Goal: Information Seeking & Learning: Learn about a topic

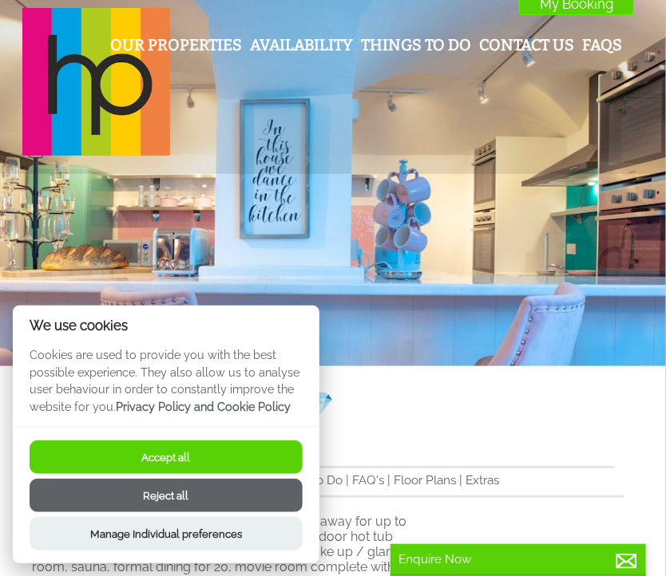
click at [281, 364] on p "Cookies are used to provide you with the best possible experience. They also al…" at bounding box center [166, 386] width 306 height 81
click at [199, 461] on button "Accept all" at bounding box center [166, 458] width 273 height 34
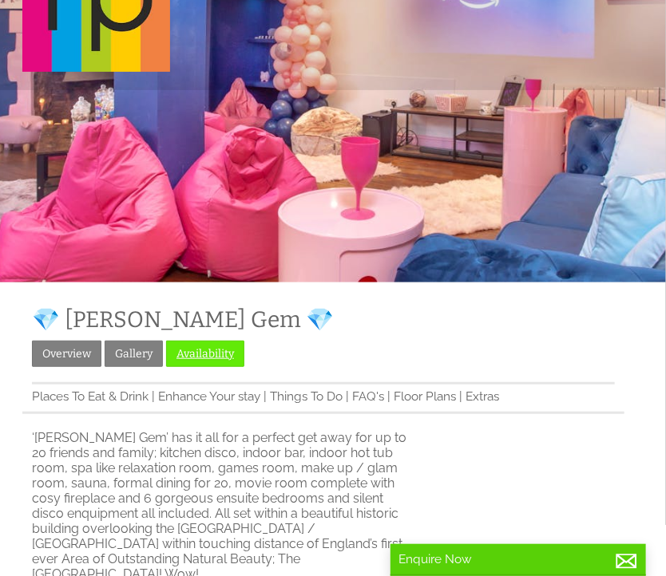
scroll to position [80, 0]
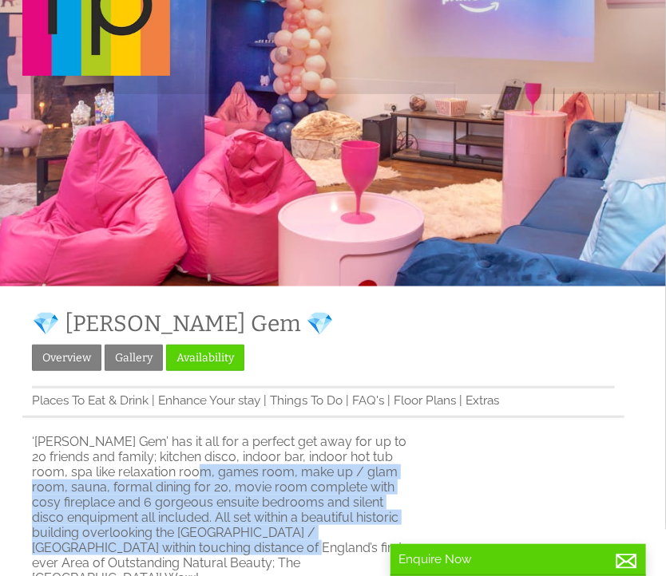
drag, startPoint x: 184, startPoint y: 474, endPoint x: 195, endPoint y: 547, distance: 73.5
click at [195, 547] on p "‘[PERSON_NAME] Gem’ has it all for a perfect get away for up to 20 friends and …" at bounding box center [223, 510] width 382 height 152
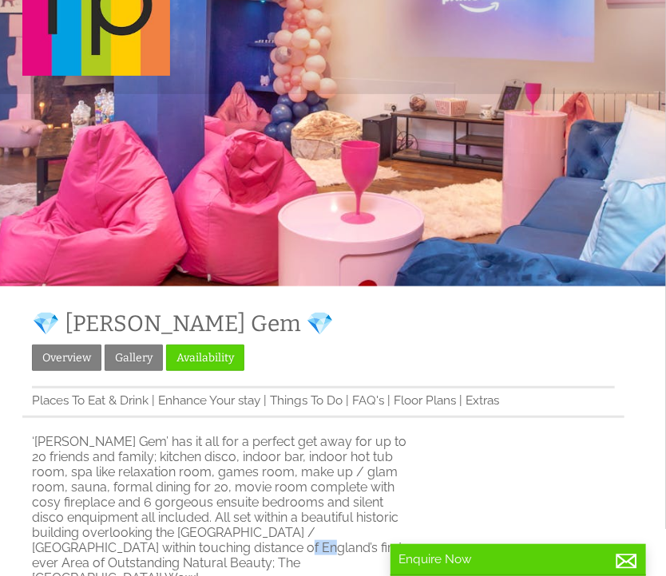
click at [195, 545] on p "‘[PERSON_NAME] Gem’ has it all for a perfect get away for up to 20 friends and …" at bounding box center [223, 510] width 382 height 152
click at [152, 472] on p "‘[PERSON_NAME] Gem’ has it all for a perfect get away for up to 20 friends and …" at bounding box center [223, 510] width 382 height 152
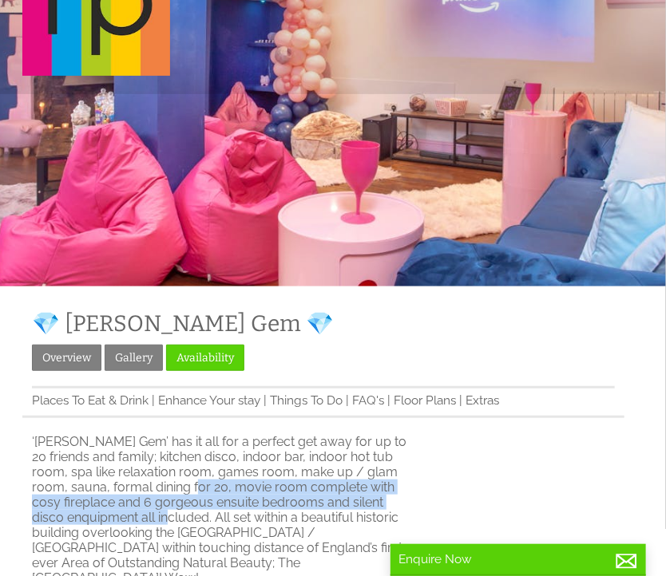
drag, startPoint x: 153, startPoint y: 489, endPoint x: 104, endPoint y: 520, distance: 58.0
click at [104, 520] on p "‘[PERSON_NAME] Gem’ has it all for a perfect get away for up to 20 friends and …" at bounding box center [223, 510] width 382 height 152
drag, startPoint x: 104, startPoint y: 520, endPoint x: 153, endPoint y: 493, distance: 56.1
click at [153, 493] on p "‘[PERSON_NAME] Gem’ has it all for a perfect get away for up to 20 friends and …" at bounding box center [223, 510] width 382 height 152
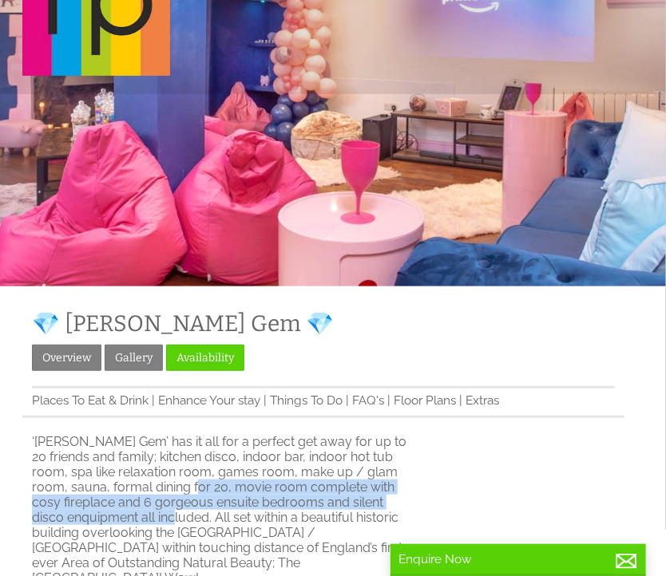
click at [154, 493] on p "‘[PERSON_NAME] Gem’ has it all for a perfect get away for up to 20 friends and …" at bounding box center [223, 510] width 382 height 152
drag, startPoint x: 154, startPoint y: 493, endPoint x: 102, endPoint y: 522, distance: 59.3
click at [102, 522] on p "‘[PERSON_NAME] Gem’ has it all for a perfect get away for up to 20 friends and …" at bounding box center [223, 510] width 382 height 152
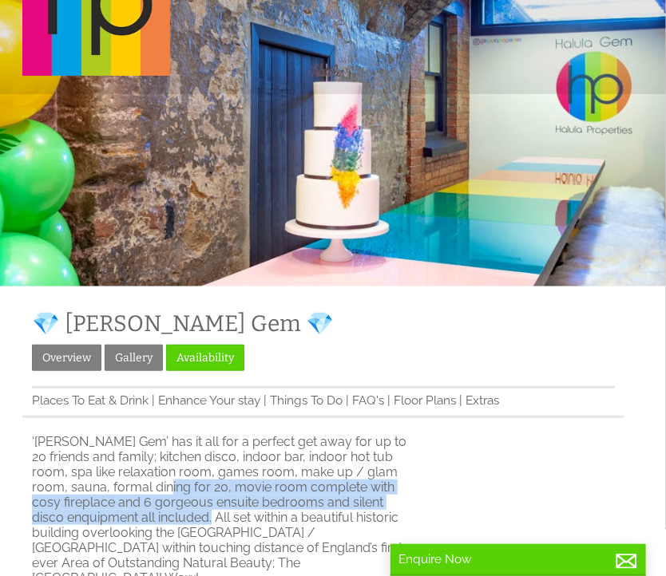
drag, startPoint x: 128, startPoint y: 496, endPoint x: 140, endPoint y: 517, distance: 24.3
click at [140, 517] on p "‘[PERSON_NAME] Gem’ has it all for a perfect get away for up to 20 friends and …" at bounding box center [223, 510] width 382 height 152
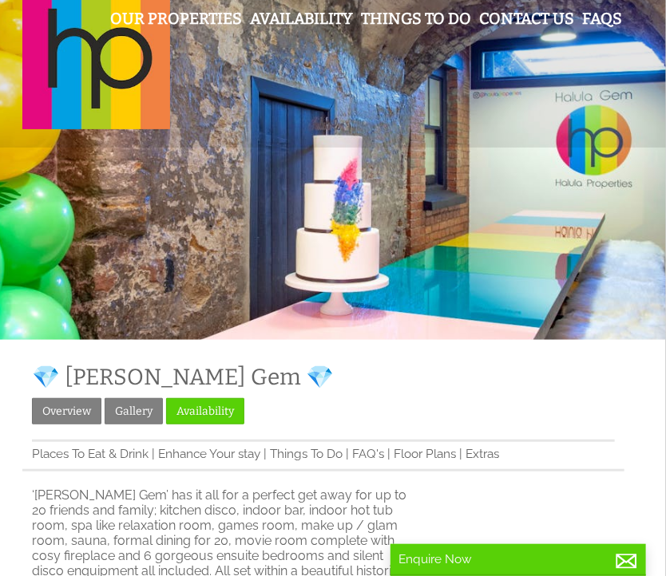
scroll to position [0, 0]
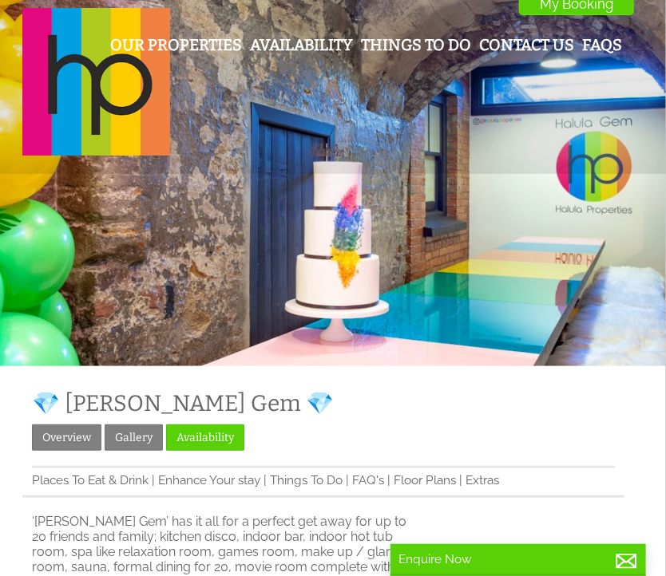
click at [651, 141] on div "Our Properties Availability Things To Do Contact Us FAQs My Booking My Booking" at bounding box center [333, 83] width 640 height 150
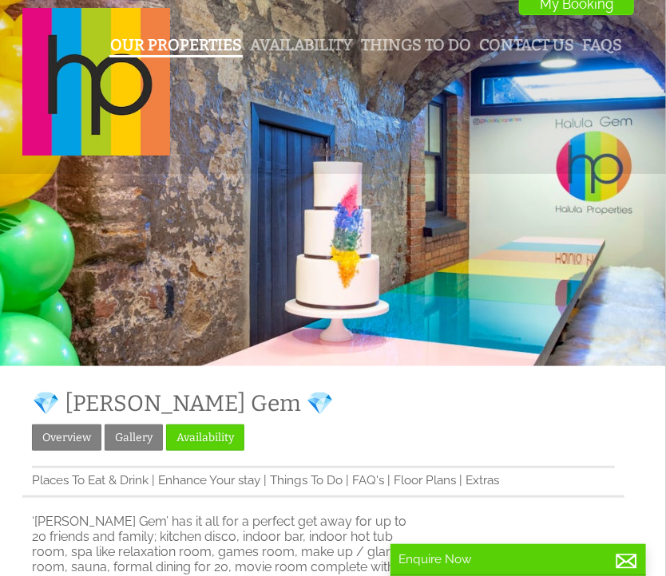
click at [150, 47] on link "Our Properties" at bounding box center [176, 45] width 132 height 18
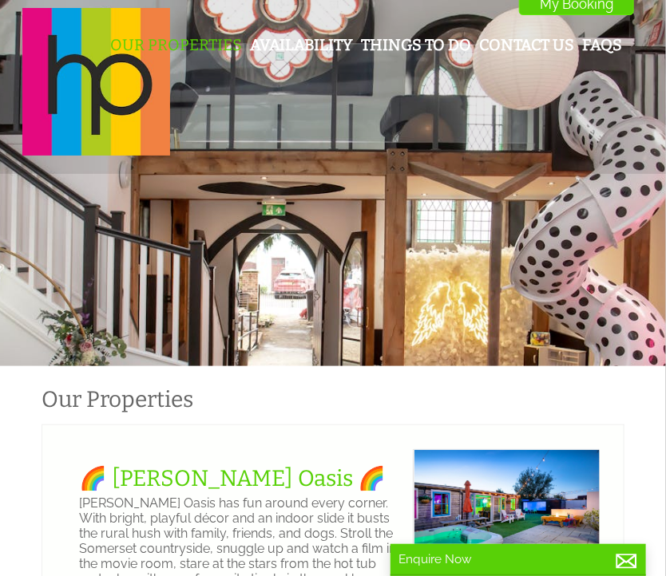
scroll to position [0, 14]
click at [633, 242] on div at bounding box center [333, 183] width 666 height 366
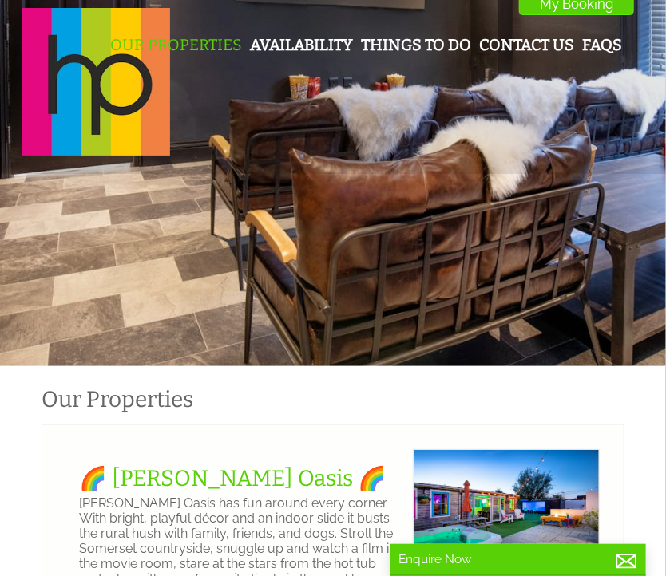
drag, startPoint x: 350, startPoint y: 419, endPoint x: 358, endPoint y: 417, distance: 8.9
click at [350, 417] on div "Properties Our Properties" at bounding box center [333, 405] width 583 height 38
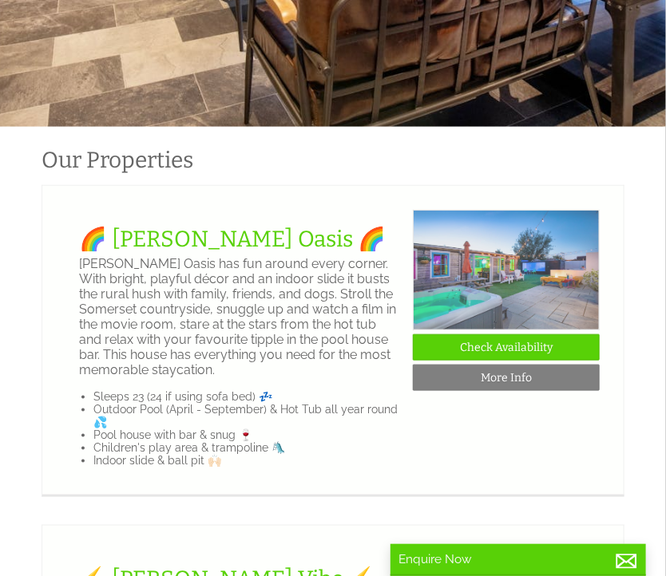
click at [503, 282] on img at bounding box center [506, 270] width 187 height 121
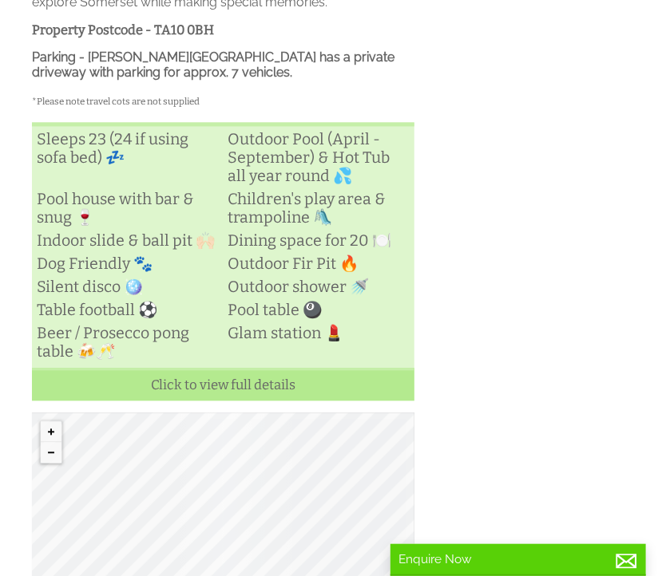
scroll to position [718, 0]
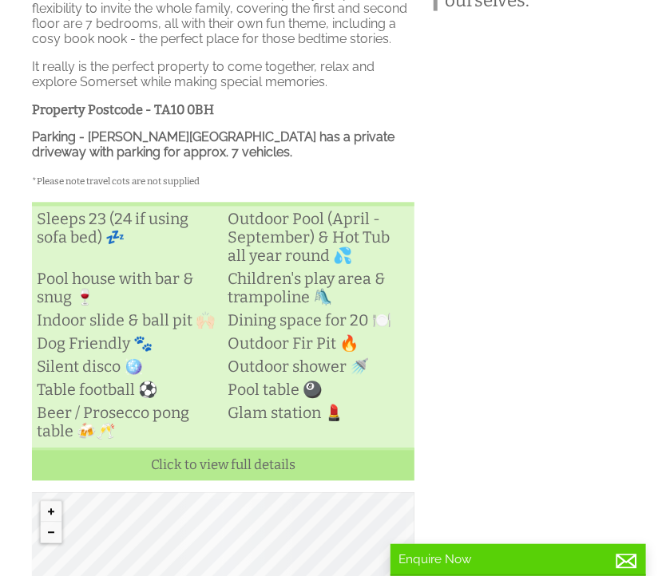
click at [80, 314] on li "Indoor slide & ball pit 🙌🏻" at bounding box center [127, 321] width 191 height 23
drag, startPoint x: 80, startPoint y: 314, endPoint x: 61, endPoint y: 310, distance: 19.6
click at [61, 310] on li "Indoor slide & ball pit 🙌🏻" at bounding box center [127, 321] width 191 height 23
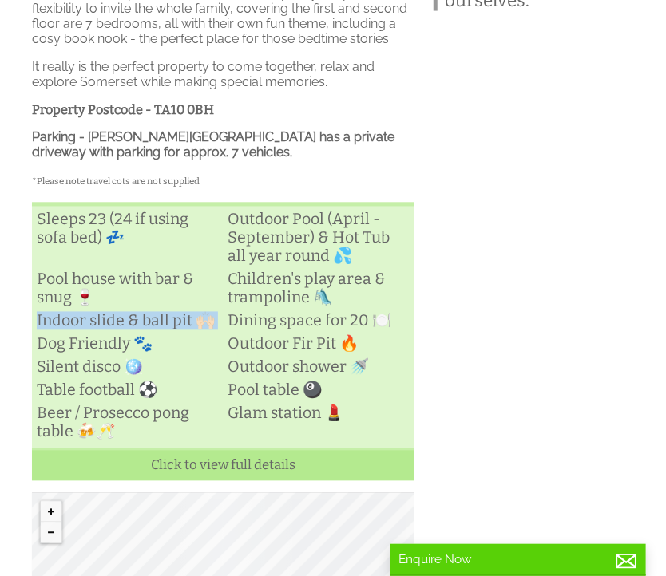
click at [120, 313] on li "Indoor slide & ball pit 🙌🏻" at bounding box center [127, 321] width 191 height 23
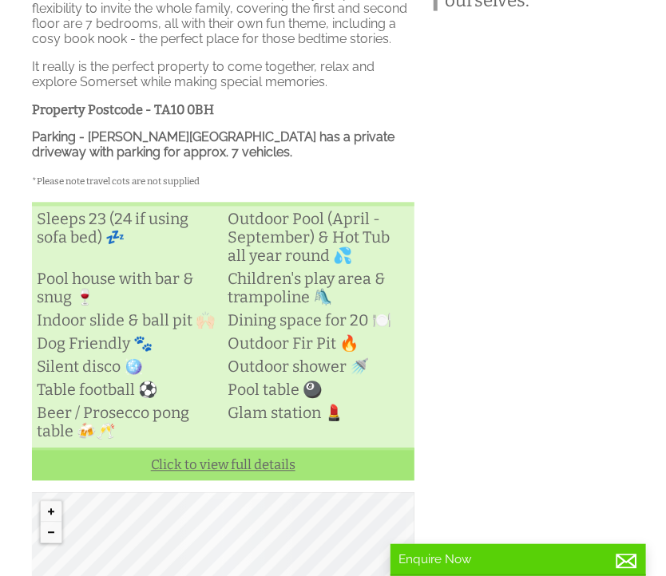
click at [217, 464] on link "Click to view full details" at bounding box center [223, 465] width 382 height 33
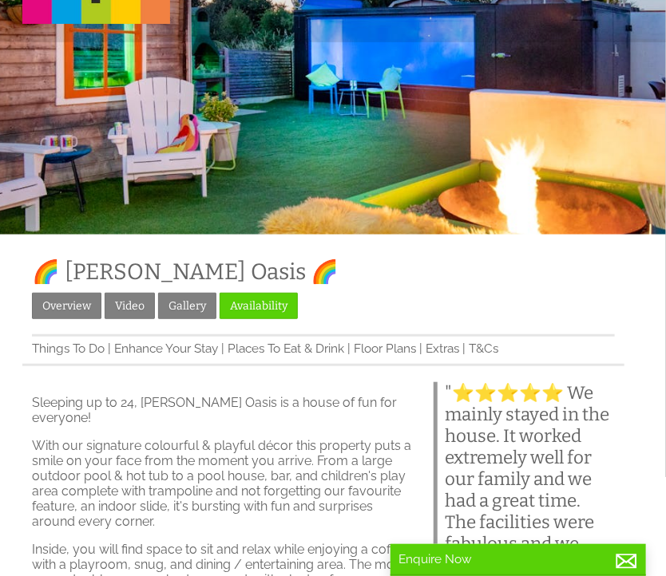
scroll to position [0, 0]
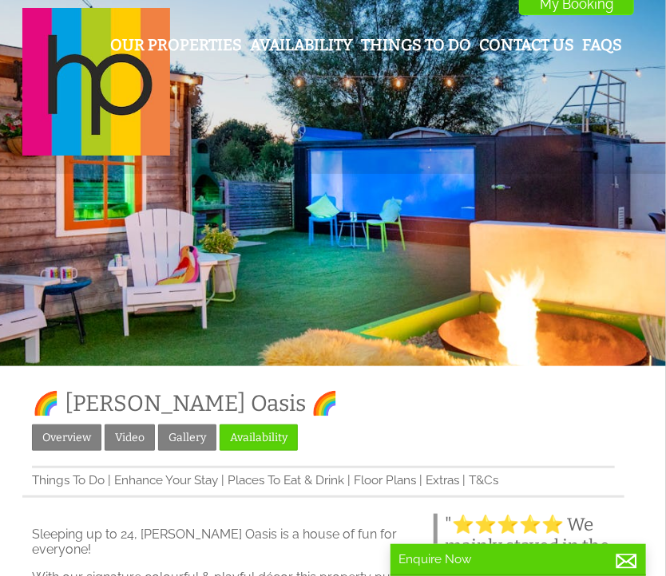
click at [543, 276] on div at bounding box center [333, 183] width 666 height 366
click at [190, 430] on link "Gallery" at bounding box center [187, 438] width 58 height 26
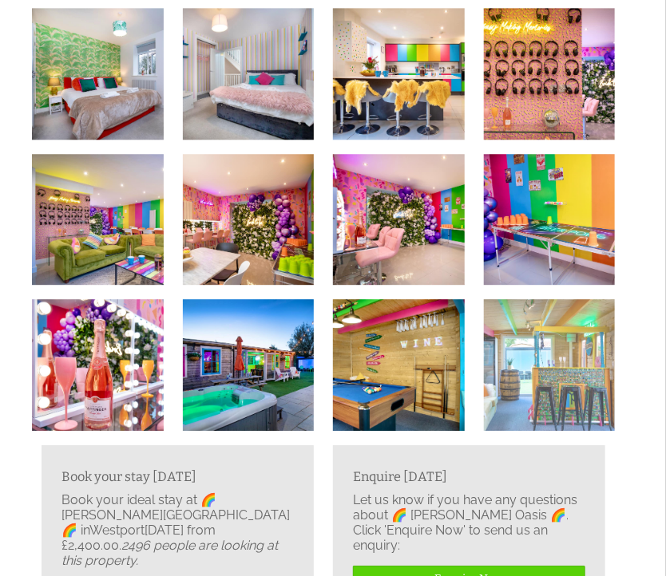
scroll to position [1117, 0]
